Goal: Task Accomplishment & Management: Complete application form

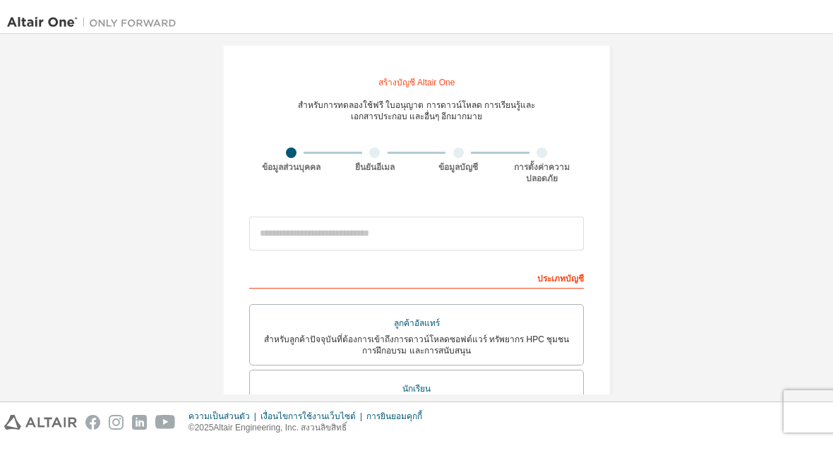
scroll to position [4, 0]
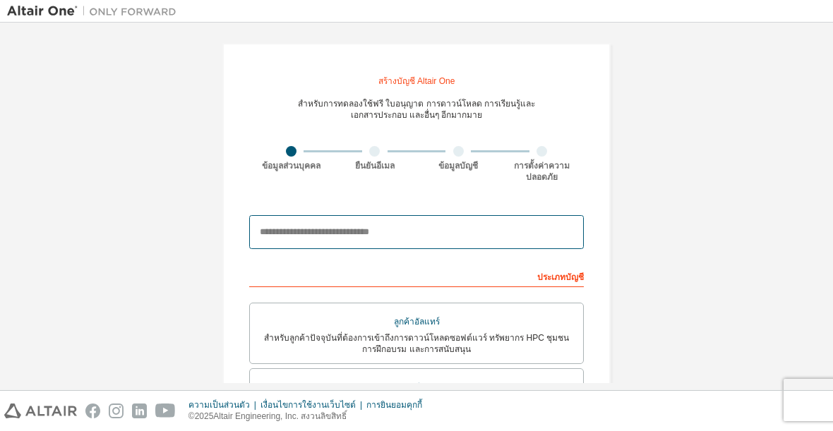
click at [504, 215] on input "email" at bounding box center [416, 232] width 335 height 34
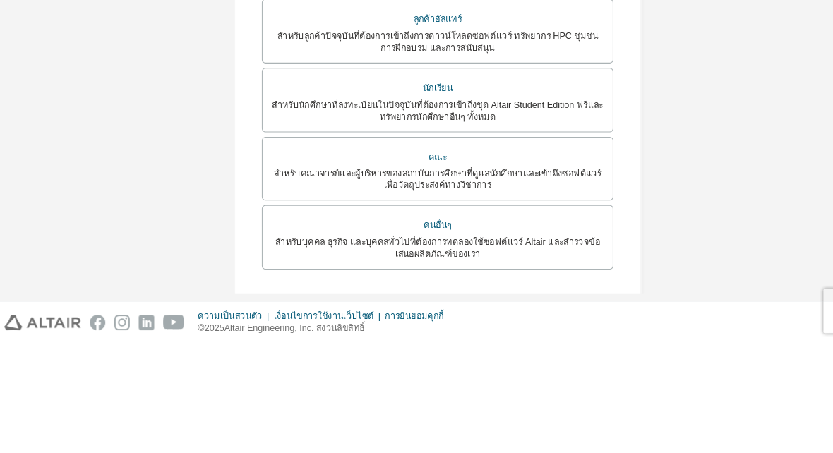
scroll to position [181, 0]
type input "**********"
click at [518, 200] on div "นักเรียน" at bounding box center [416, 210] width 316 height 20
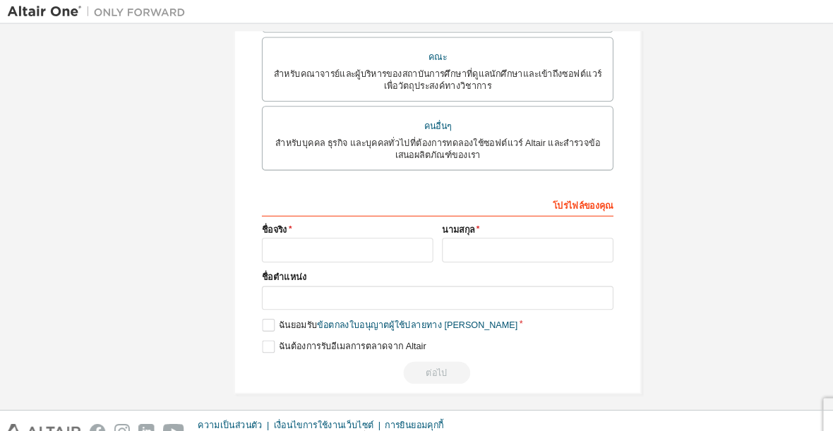
scroll to position [450, 0]
click at [369, 227] on input "text" at bounding box center [330, 238] width 163 height 23
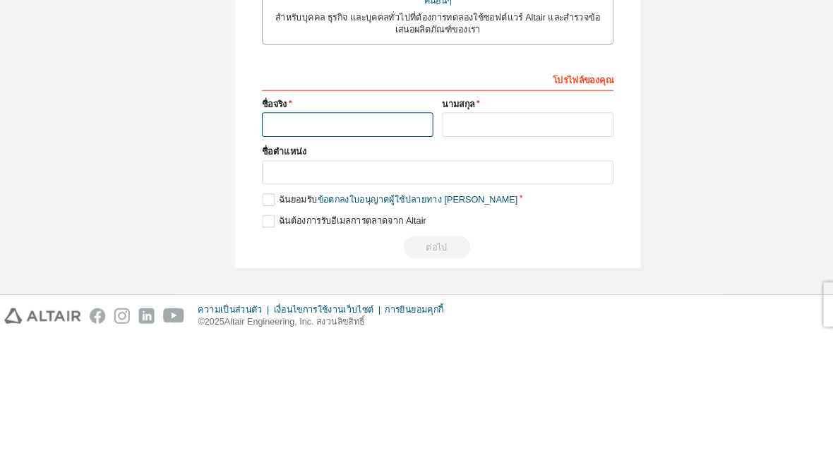
scroll to position [428, 0]
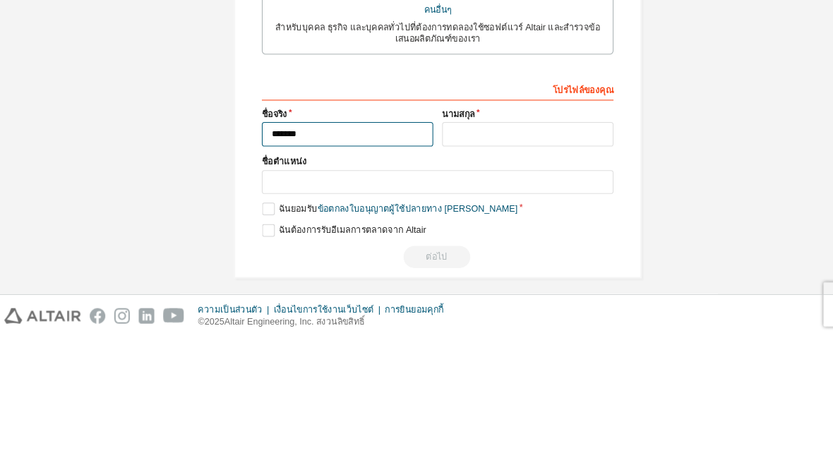
type input "*******"
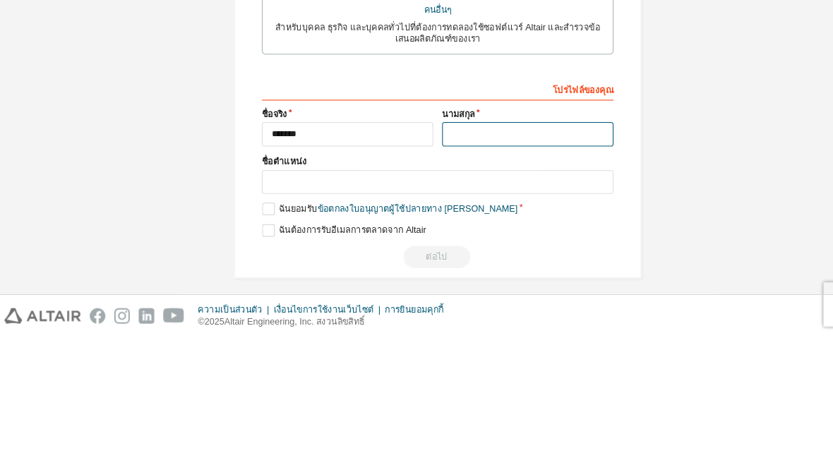
click at [484, 249] on input "text" at bounding box center [502, 260] width 163 height 23
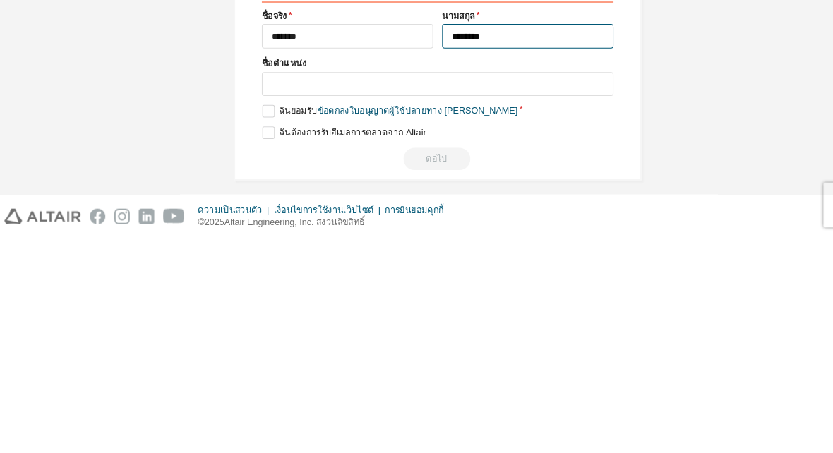
scroll to position [378, 0]
type input "********"
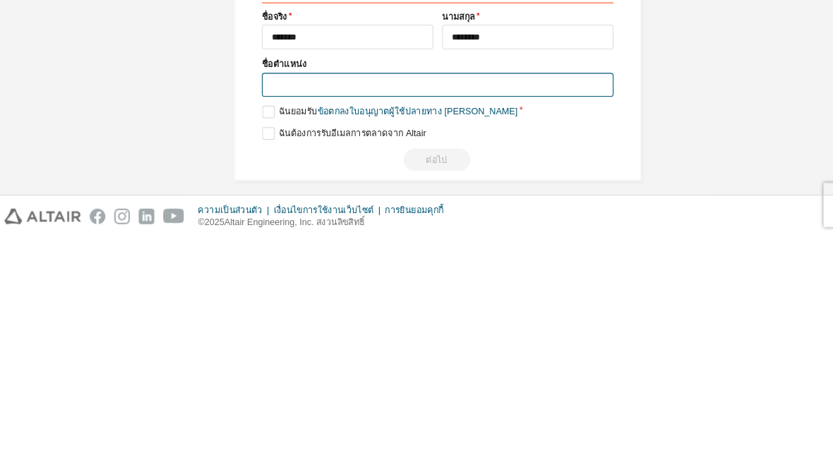
click at [435, 297] on input "text" at bounding box center [416, 308] width 335 height 23
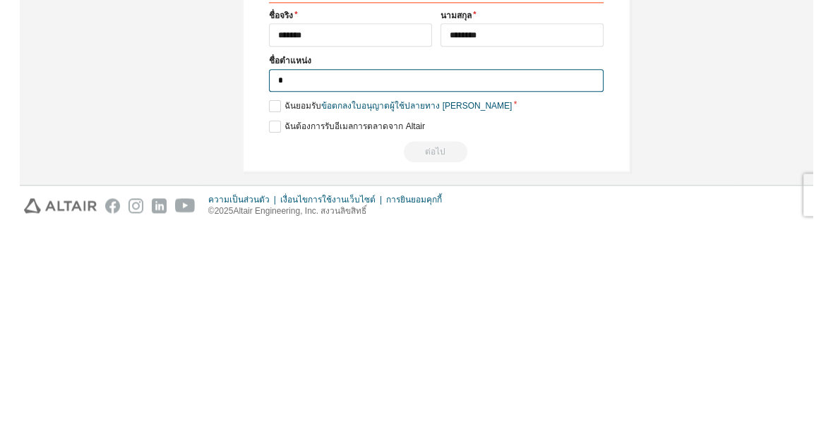
scroll to position [375, 0]
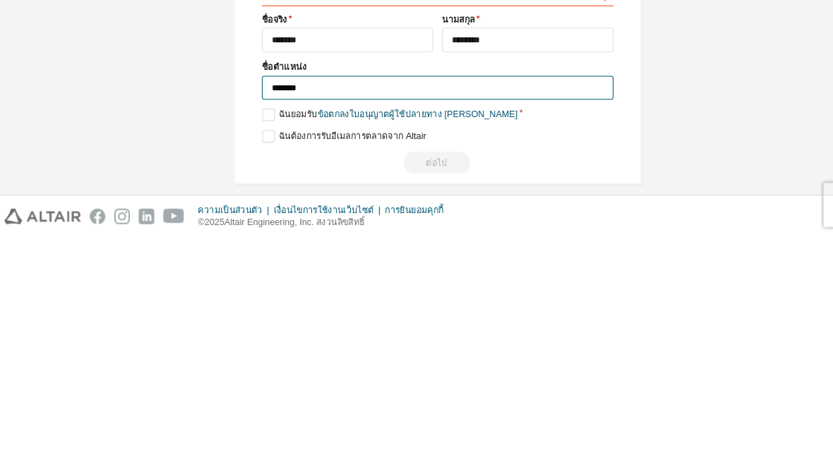
type input "*******"
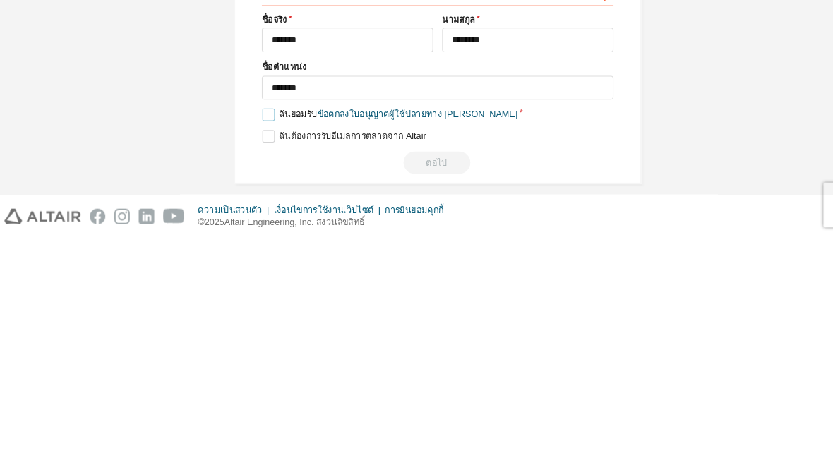
click at [258, 330] on label "ฉันยอมรับ ข้อตกลงใบอนุญาตผู้ใช้ปลายทาง เชิงวิชาการ" at bounding box center [370, 336] width 243 height 12
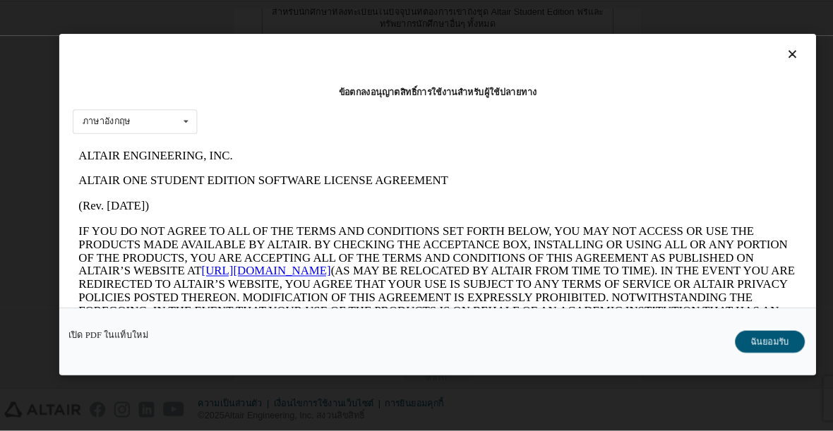
scroll to position [0, 0]
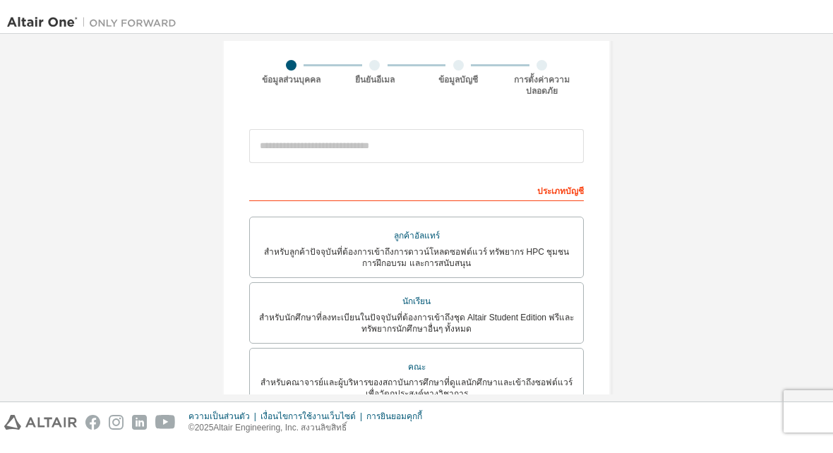
scroll to position [103, 0]
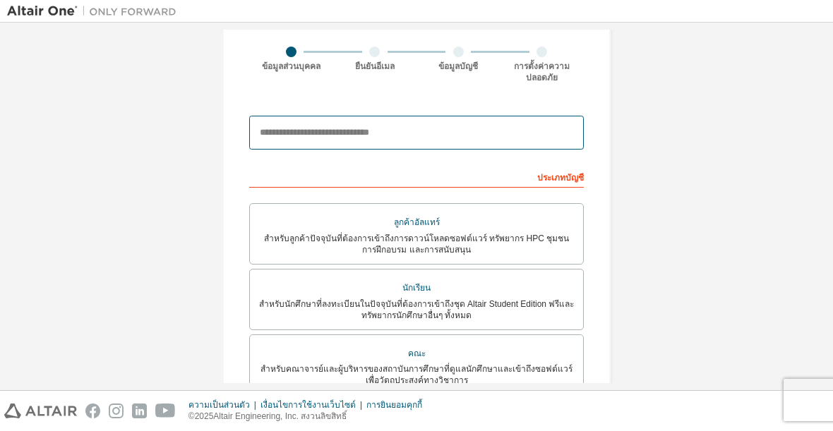
click at [506, 120] on input "email" at bounding box center [416, 133] width 335 height 34
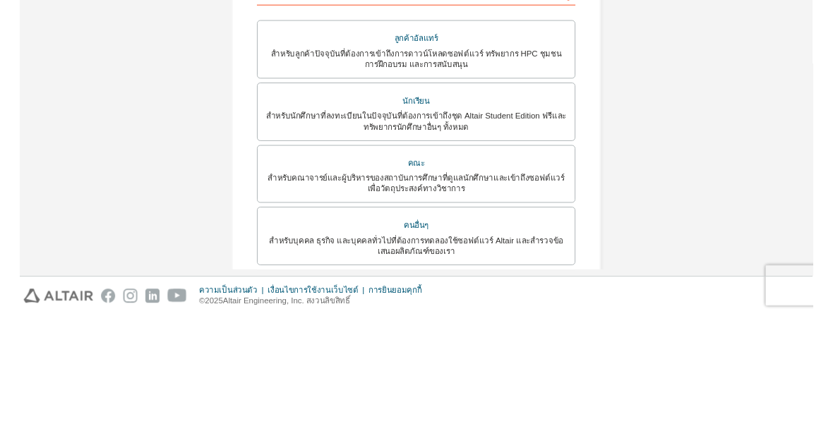
scroll to position [167, 0]
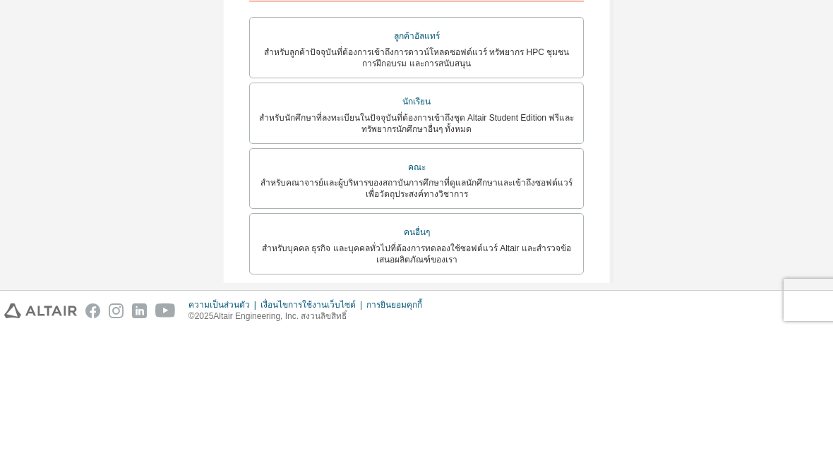
type input "**********"
click at [548, 214] on div "นักเรียน" at bounding box center [416, 224] width 316 height 20
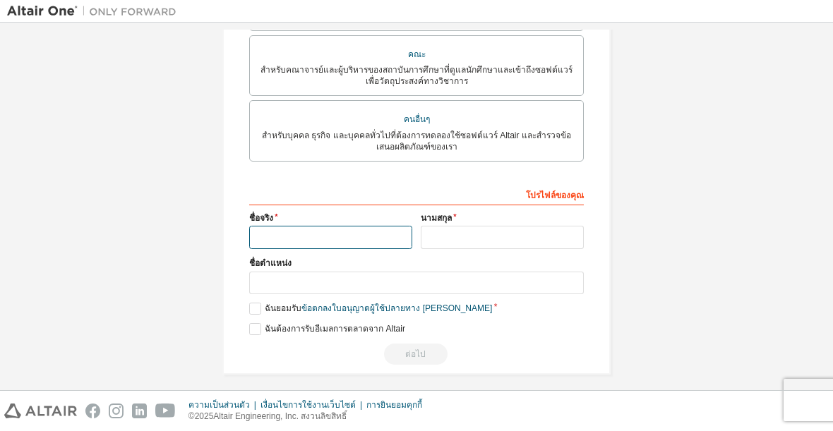
click at [328, 226] on input "text" at bounding box center [330, 237] width 163 height 23
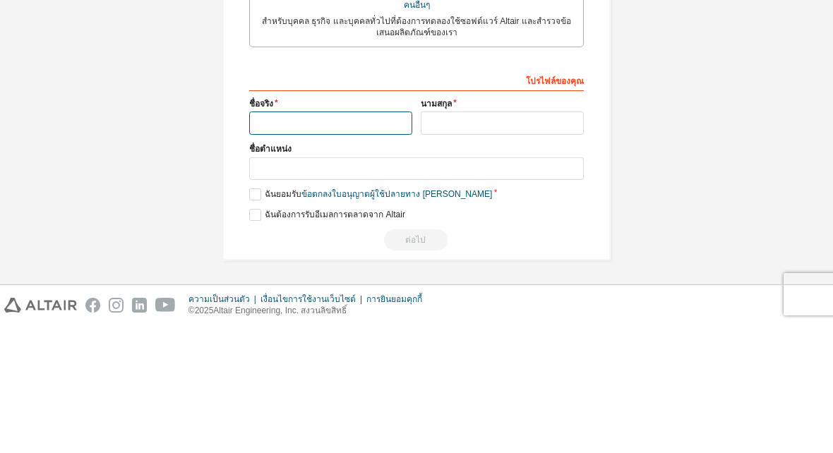
scroll to position [381, 0]
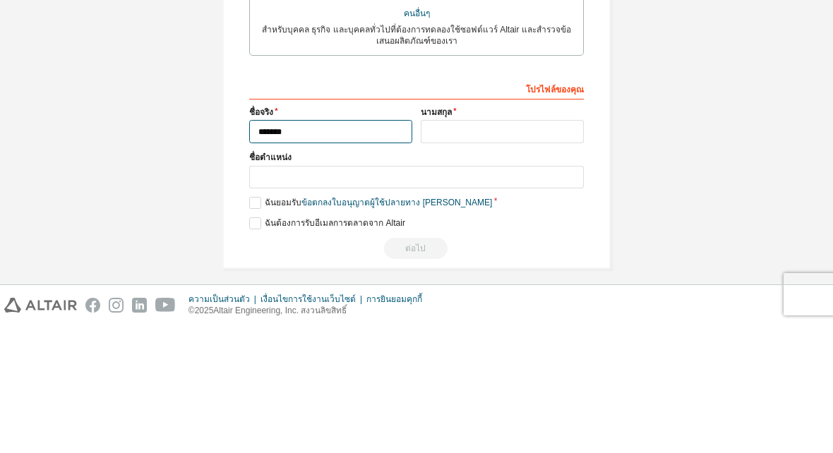
type input "*******"
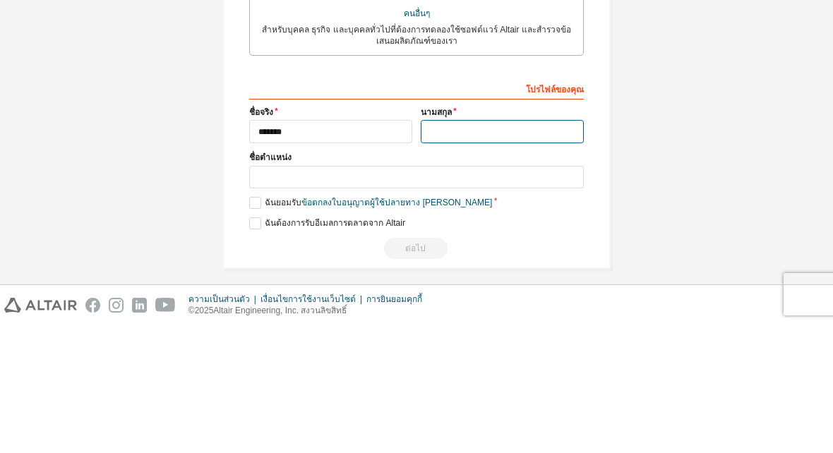
click at [507, 248] on input "text" at bounding box center [502, 259] width 163 height 23
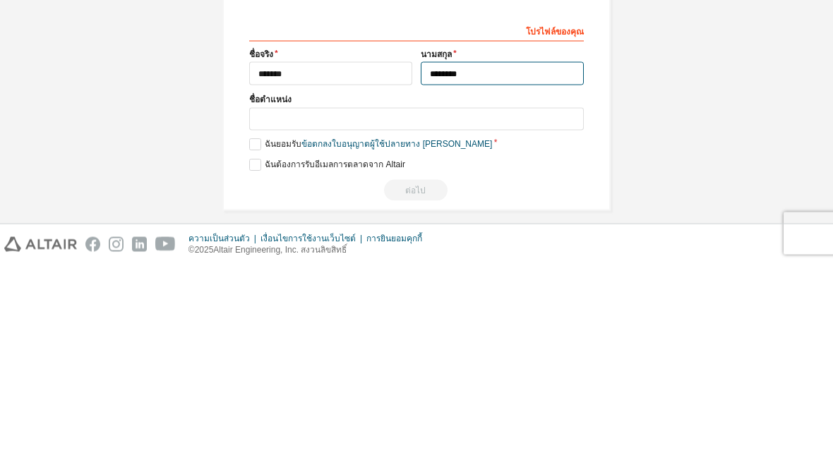
type input "********"
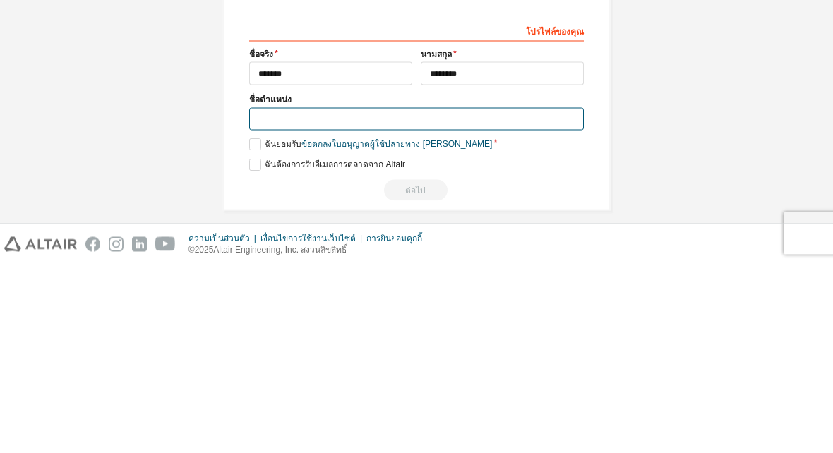
click at [507, 297] on input "text" at bounding box center [416, 308] width 335 height 23
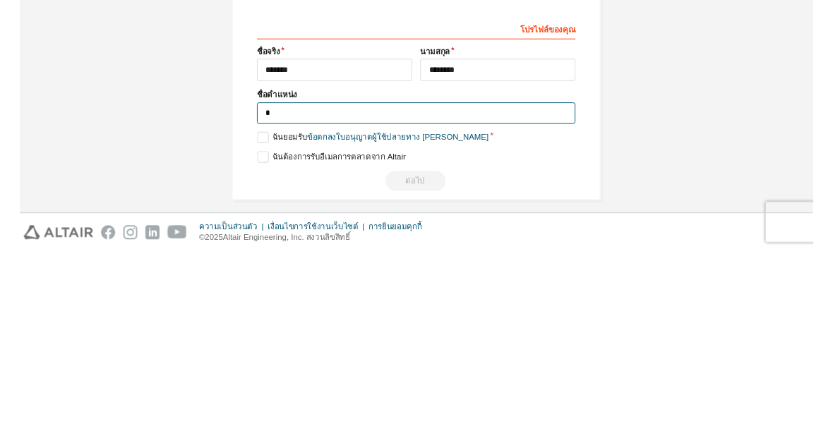
scroll to position [375, 0]
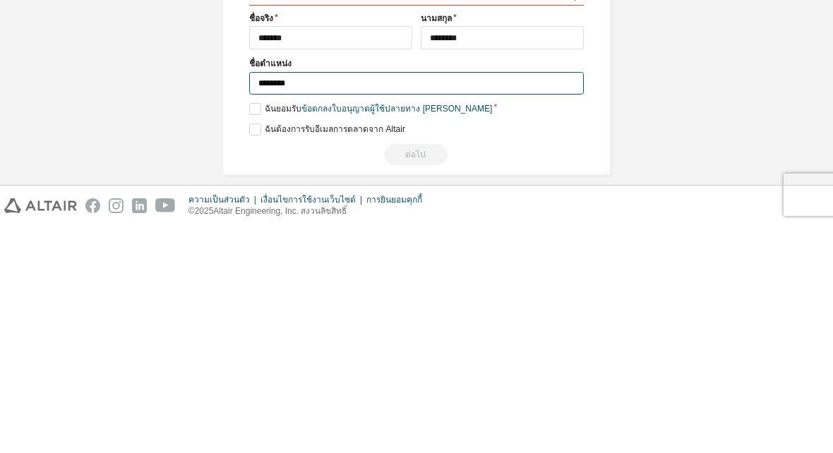
type input "*******"
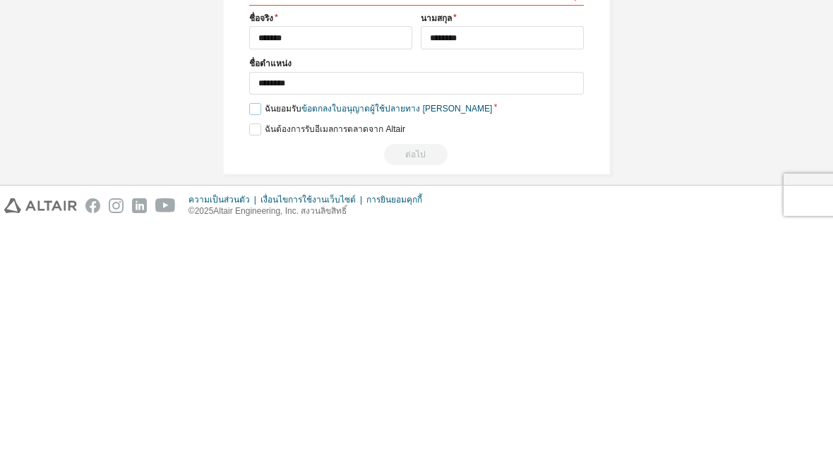
click at [253, 330] on label "ฉันยอมรับ ข้อตกลงใบอนุญาตผู้ใช้ปลายทาง เชิงวิชาการ" at bounding box center [370, 336] width 243 height 12
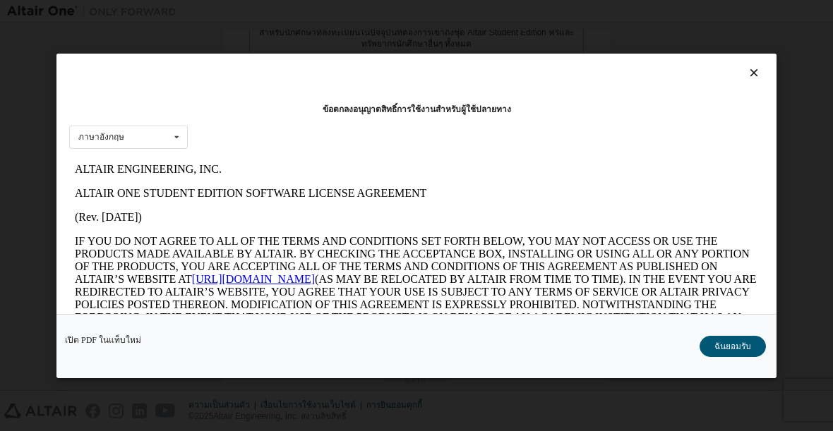
scroll to position [0, 0]
click at [758, 71] on icon at bounding box center [754, 72] width 15 height 13
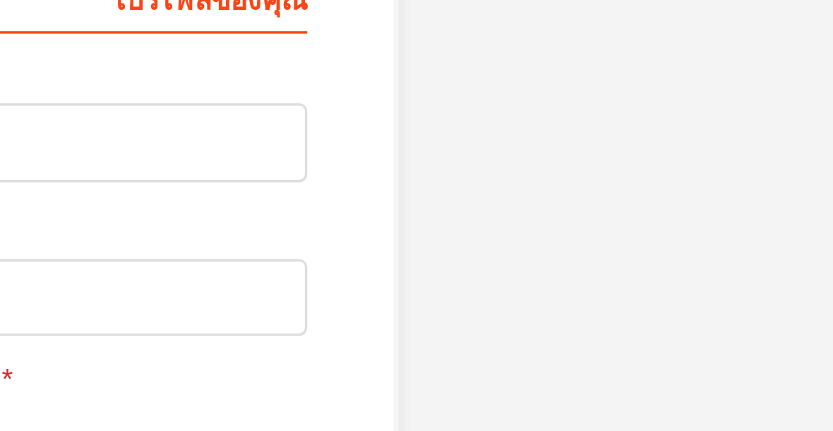
scroll to position [392, 0]
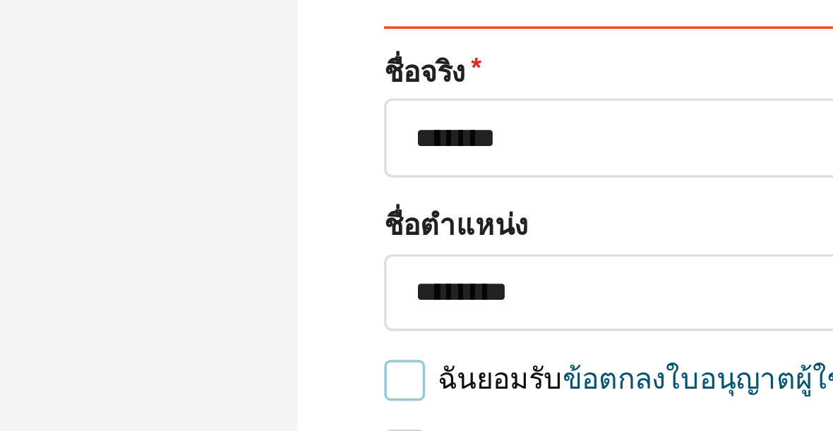
click at [249, 313] on label "ฉันยอมรับ ข้อตกลงใบอนุญาตผู้ใช้ปลายทาง เชิงวิชาการ" at bounding box center [370, 319] width 243 height 12
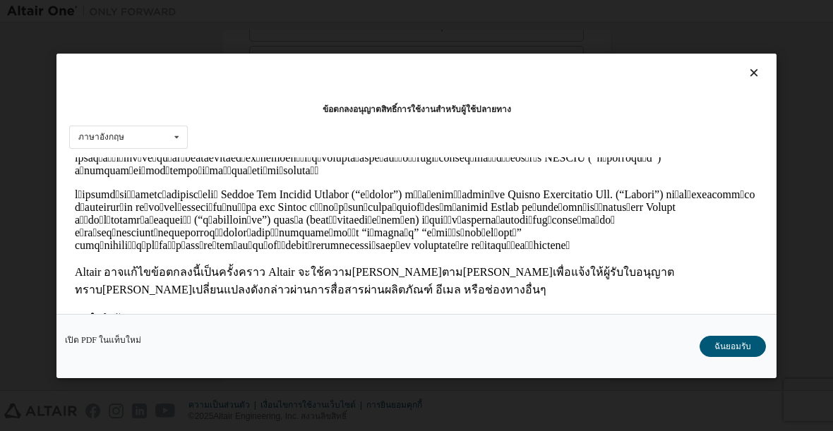
scroll to position [221, 0]
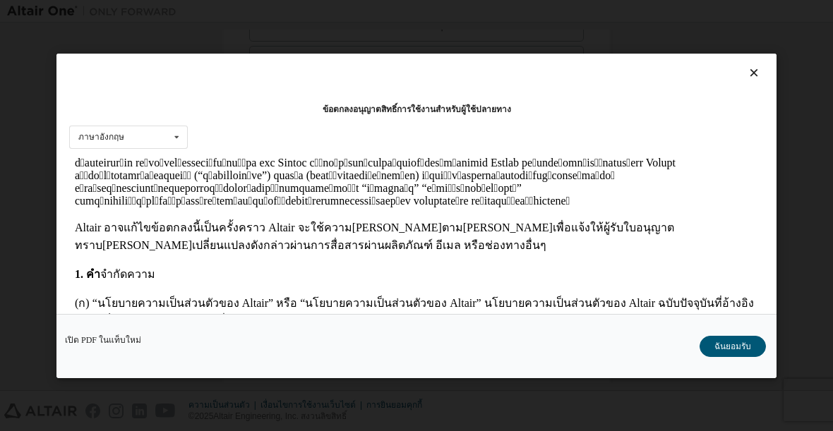
click at [735, 350] on font "ฉันยอมรับ" at bounding box center [733, 346] width 37 height 10
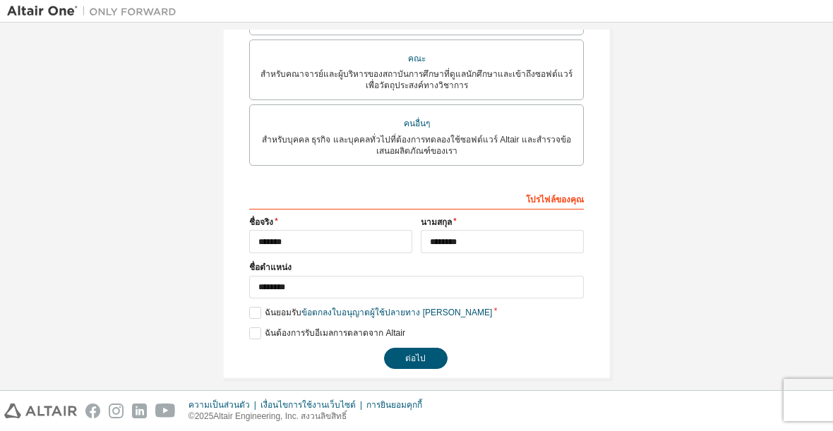
scroll to position [397, 0]
click at [415, 355] on font "ต่อไป" at bounding box center [415, 360] width 20 height 10
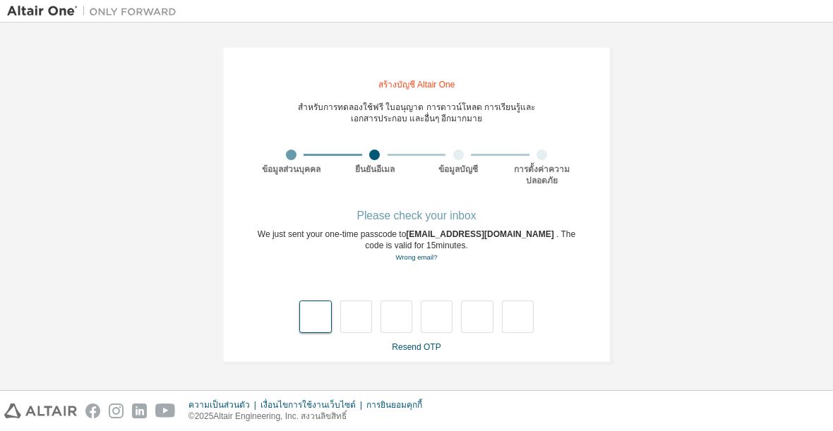
scroll to position [0, 0]
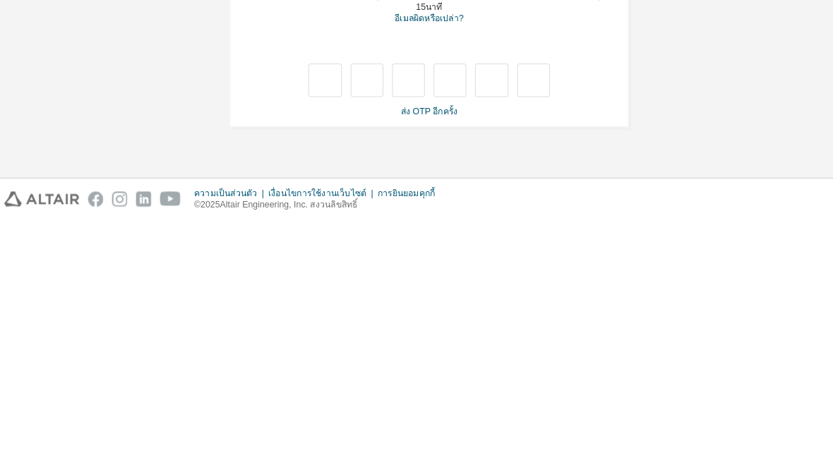
click at [408, 343] on font "ส่ง OTP อีกครั้ง" at bounding box center [416, 348] width 55 height 10
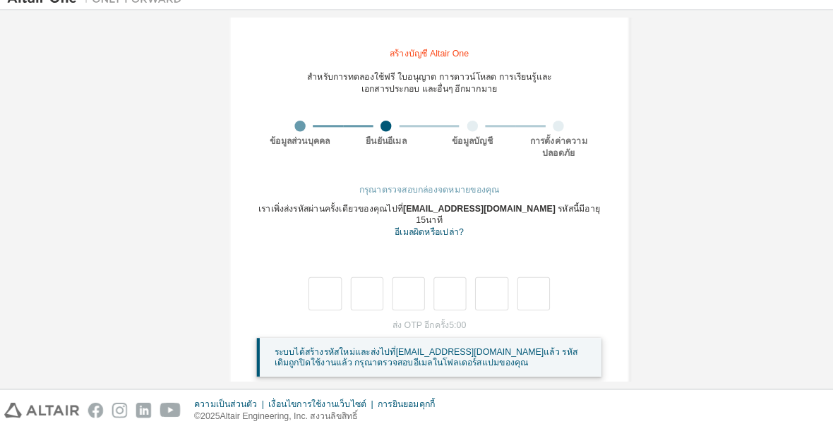
scroll to position [19, 0]
click at [411, 324] on font "ส่ง OTP อีกครั้ง" at bounding box center [408, 329] width 55 height 10
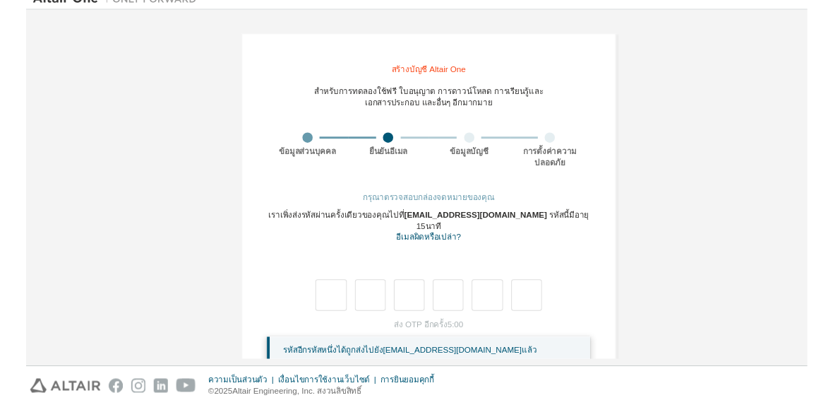
scroll to position [0, 0]
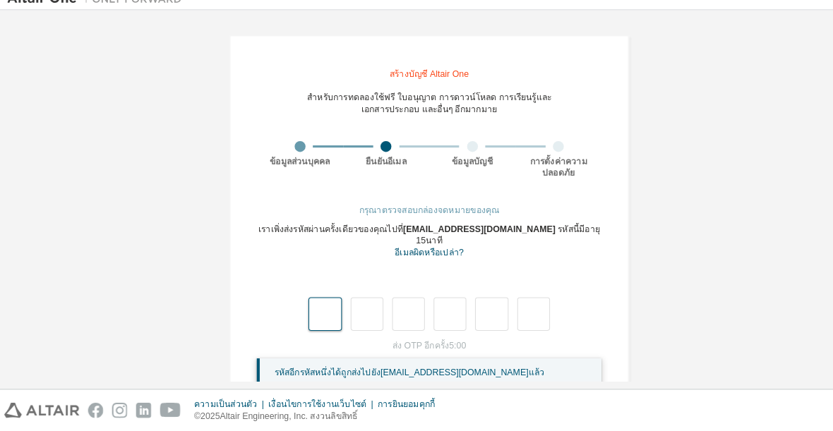
click at [313, 301] on input "text" at bounding box center [315, 317] width 32 height 32
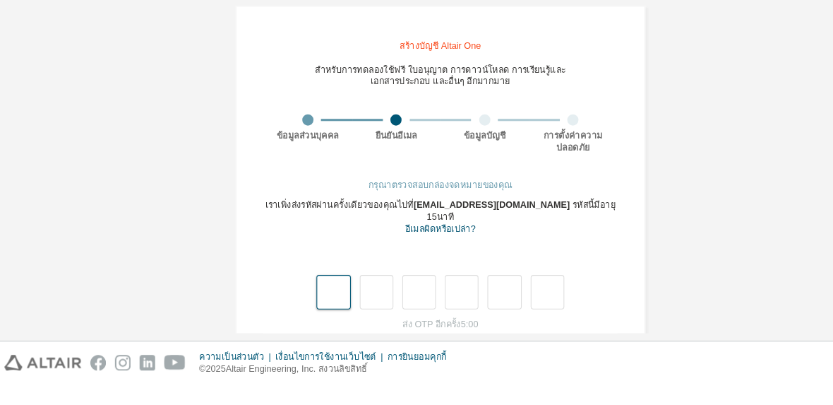
click at [312, 301] on input "text" at bounding box center [315, 317] width 32 height 32
click at [316, 301] on input "text" at bounding box center [315, 317] width 32 height 32
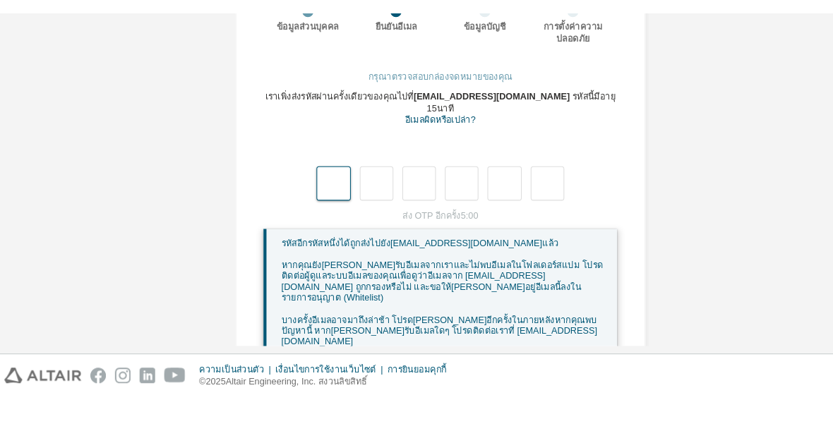
scroll to position [31, 0]
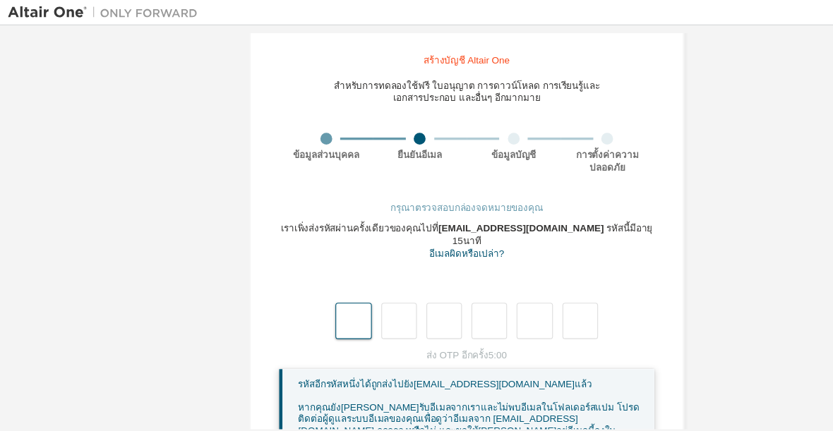
type input "*"
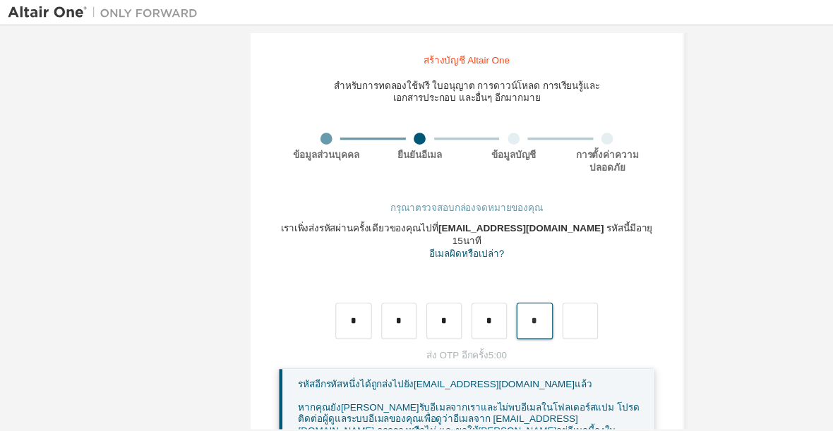
click at [466, 270] on input "*" at bounding box center [477, 286] width 32 height 32
click at [472, 270] on input "text" at bounding box center [477, 286] width 32 height 32
click at [478, 270] on input "text" at bounding box center [477, 286] width 32 height 32
type input "*"
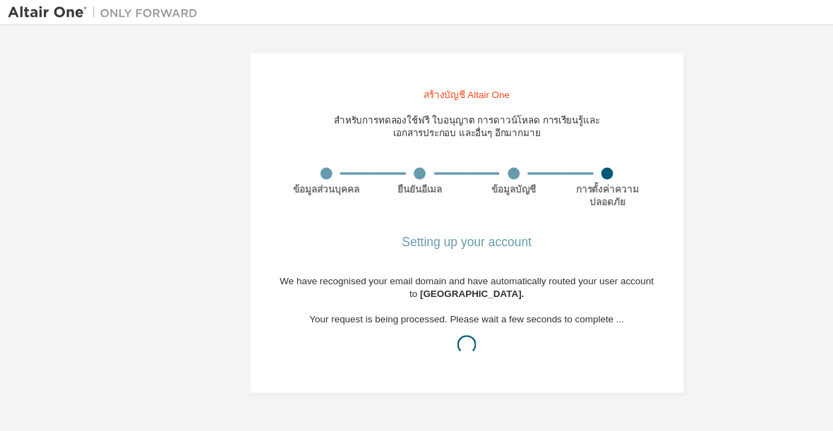
scroll to position [0, 0]
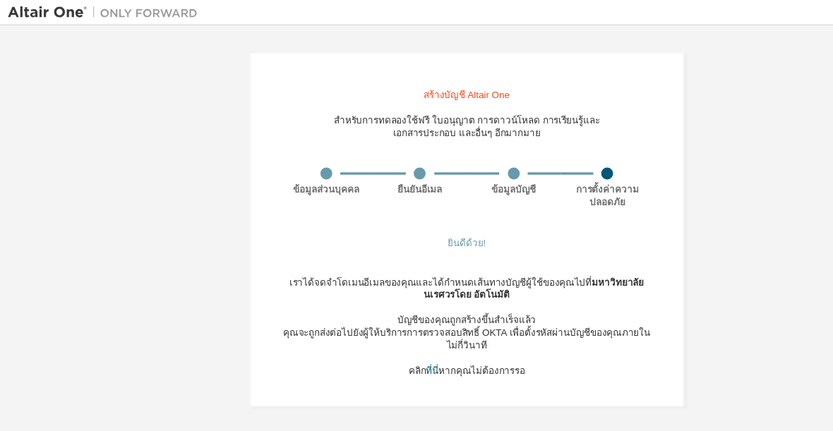
click at [397, 326] on font "หากคุณไม่ต้องการรอ" at bounding box center [430, 331] width 77 height 10
click at [387, 326] on font "ที่นี่" at bounding box center [386, 331] width 11 height 10
